Goal: Information Seeking & Learning: Learn about a topic

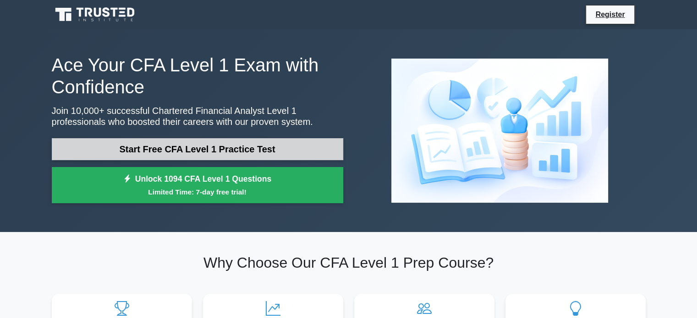
click at [298, 151] on link "Start Free CFA Level 1 Practice Test" at bounding box center [197, 149] width 291 height 22
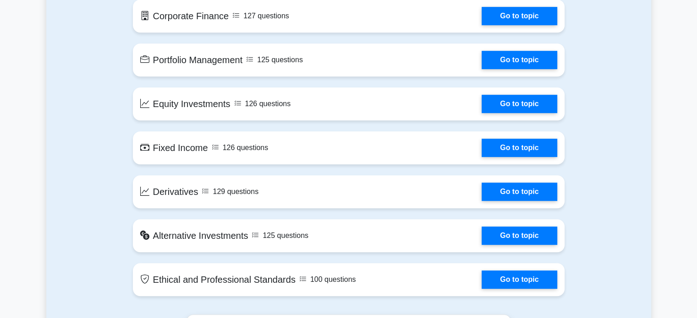
scroll to position [682, 0]
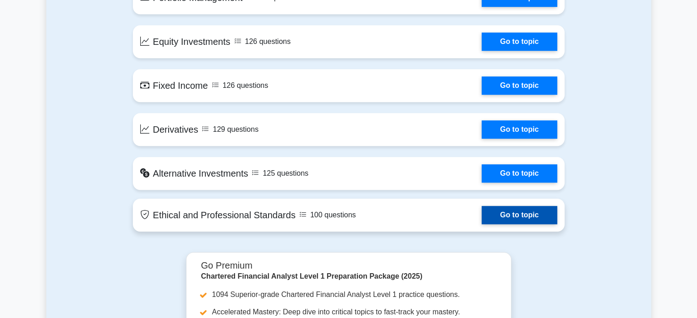
click at [518, 213] on link "Go to topic" at bounding box center [519, 215] width 75 height 18
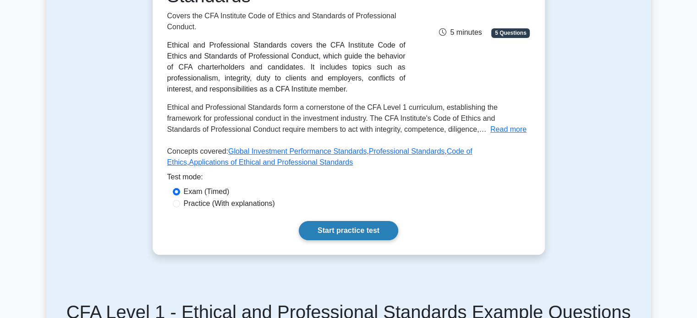
click at [329, 224] on link "Start practice test" at bounding box center [348, 230] width 99 height 19
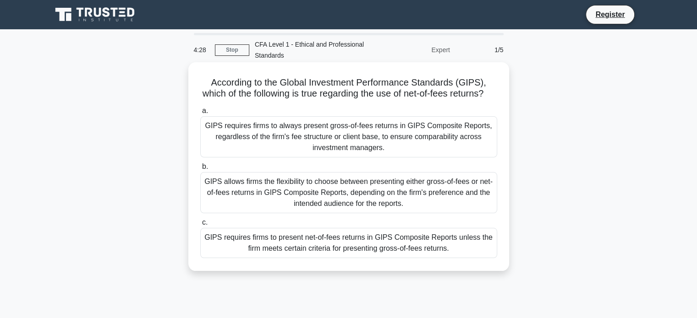
click at [361, 144] on div "GIPS requires firms to always present gross-of-fees returns in GIPS Composite R…" at bounding box center [348, 136] width 297 height 41
click at [200, 114] on input "a. GIPS requires firms to always present gross-of-fees returns in GIPS Composit…" at bounding box center [200, 111] width 0 height 6
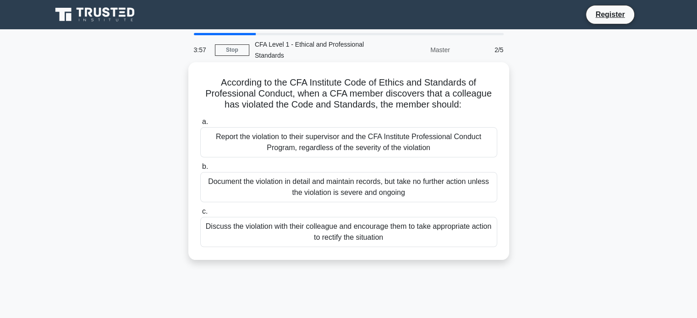
click at [333, 230] on div "Discuss the violation with their colleague and encourage them to take appropria…" at bounding box center [348, 232] width 297 height 30
click at [200, 215] on input "c. Discuss the violation with their colleague and encourage them to take approp…" at bounding box center [200, 212] width 0 height 6
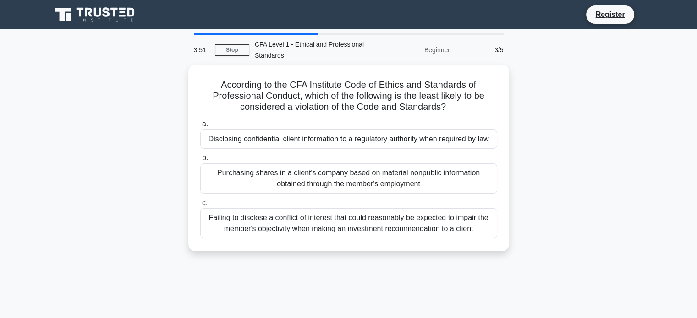
click at [195, 49] on div "3:51" at bounding box center [201, 50] width 27 height 18
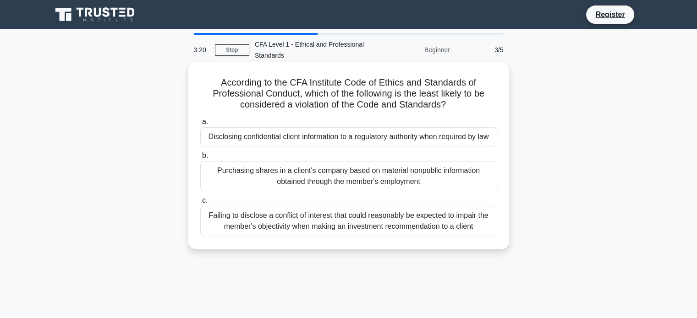
click at [349, 215] on div "Failing to disclose a conflict of interest that could reasonably be expected to…" at bounding box center [348, 221] width 297 height 30
click at [200, 204] on input "c. Failing to disclose a conflict of interest that could reasonably be expected…" at bounding box center [200, 201] width 0 height 6
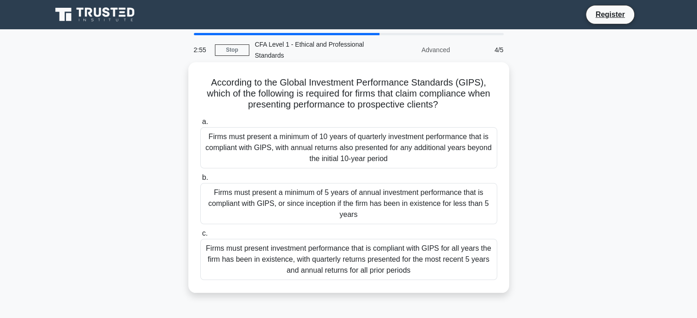
click at [396, 218] on div "Firms must present a minimum of 5 years of annual investment performance that i…" at bounding box center [348, 203] width 297 height 41
click at [200, 181] on input "b. Firms must present a minimum of 5 years of annual investment performance tha…" at bounding box center [200, 178] width 0 height 6
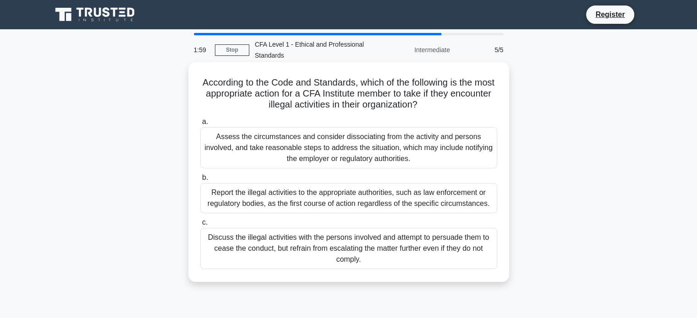
click at [328, 140] on div "Assess the circumstances and consider dissociating from the activity and person…" at bounding box center [348, 147] width 297 height 41
click at [200, 125] on input "a. Assess the circumstances and consider dissociating from the activity and per…" at bounding box center [200, 122] width 0 height 6
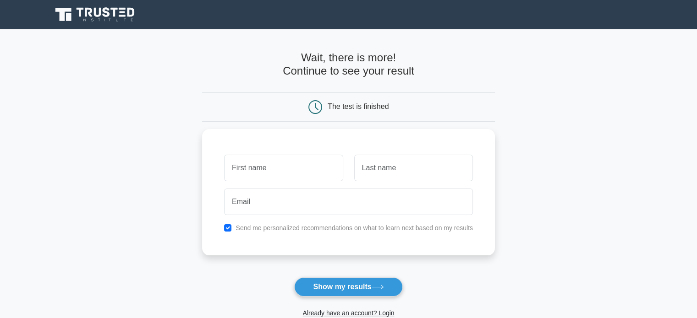
type input "k"
type input "[PERSON_NAME]"
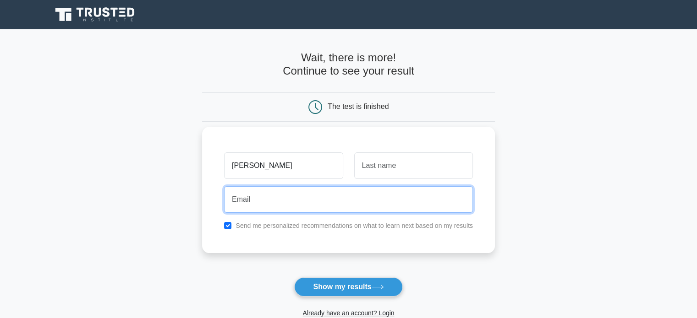
click at [298, 200] on input "email" at bounding box center [348, 199] width 249 height 27
type input "[EMAIL_ADDRESS][DOMAIN_NAME]"
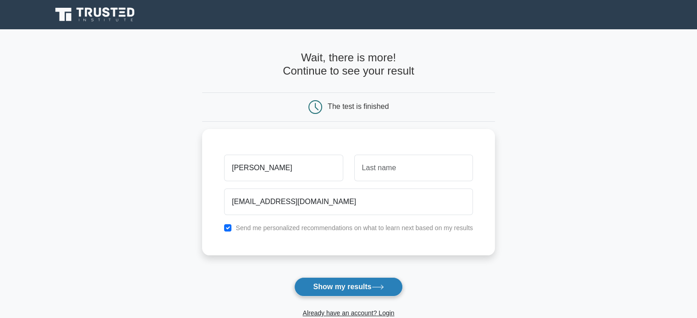
click at [321, 283] on button "Show my results" at bounding box center [348, 287] width 108 height 19
type input "t"
click at [379, 293] on button "Show my results" at bounding box center [348, 287] width 108 height 19
